Goal: Information Seeking & Learning: Learn about a topic

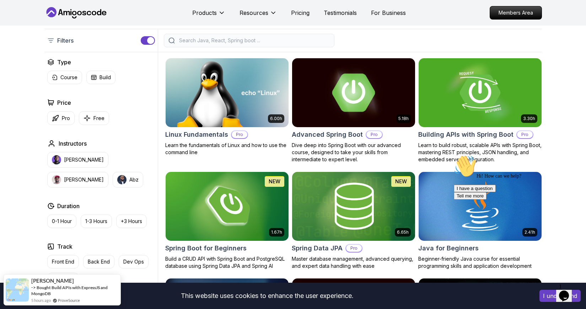
scroll to position [178, 0]
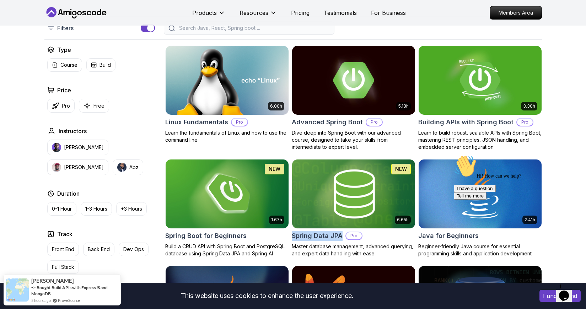
drag, startPoint x: 291, startPoint y: 236, endPoint x: 342, endPoint y: 240, distance: 50.6
copy h2 "Spring Data JPA"
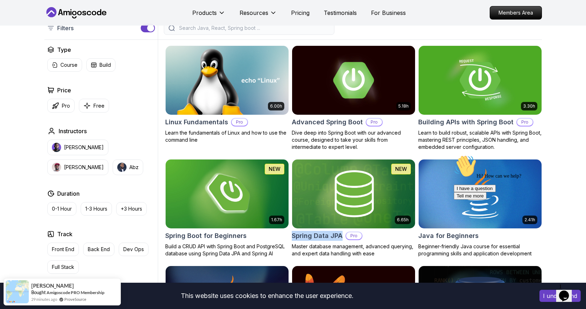
click at [341, 195] on img at bounding box center [353, 194] width 129 height 72
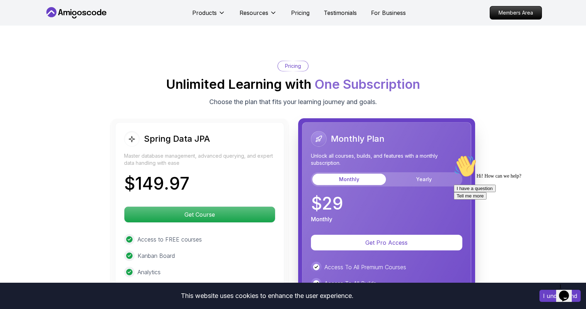
scroll to position [1777, 0]
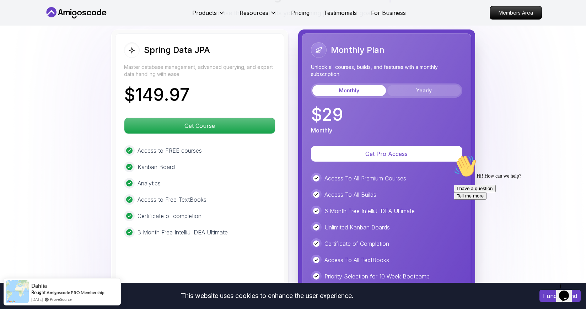
click at [426, 85] on button "Yearly" at bounding box center [424, 90] width 74 height 11
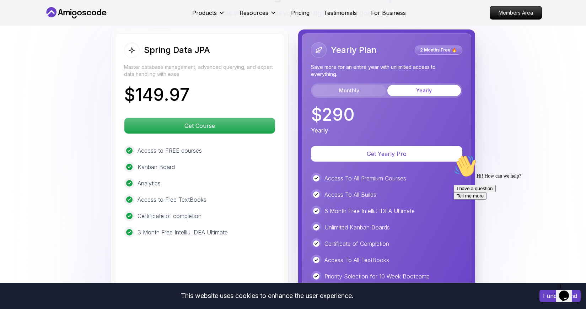
click at [341, 85] on button "Monthly" at bounding box center [349, 90] width 74 height 11
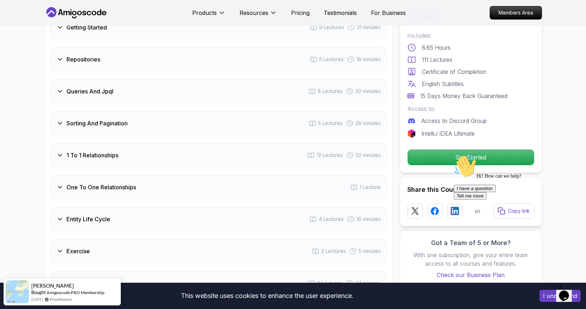
scroll to position [995, 0]
